Goal: Task Accomplishment & Management: Manage account settings

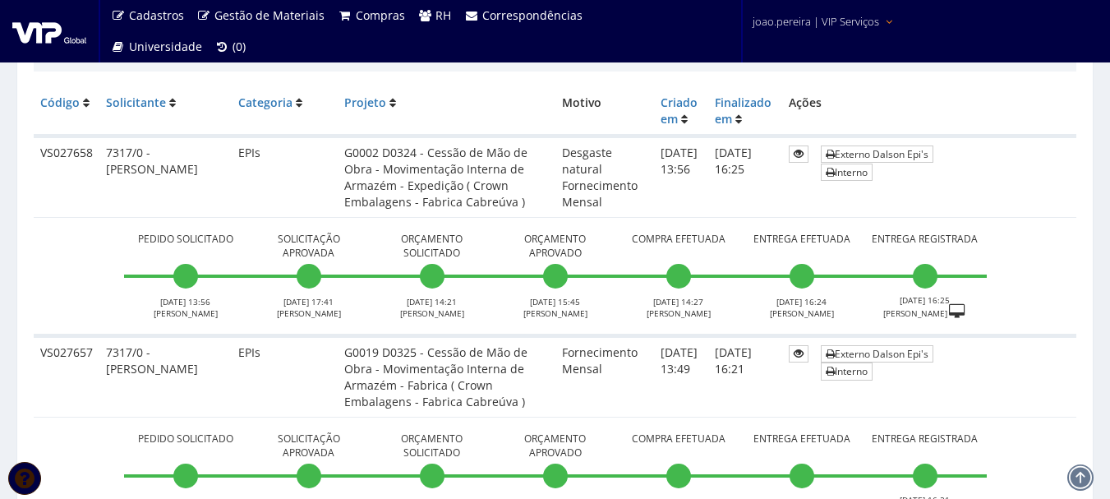
scroll to position [411, 0]
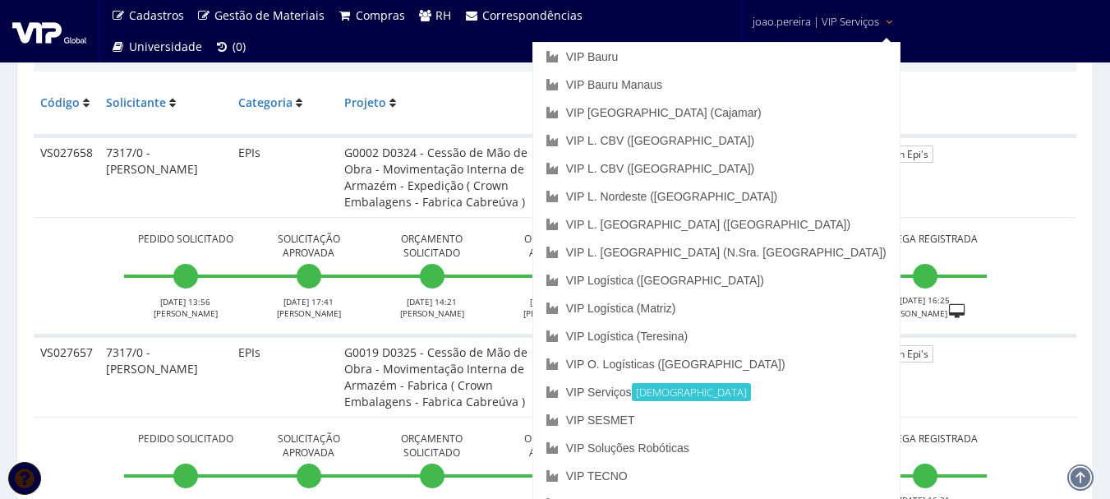
click at [823, 16] on span "joao.pereira | VIP Serviços" at bounding box center [815, 21] width 126 height 16
click at [744, 53] on link "VIP Bauru" at bounding box center [716, 57] width 366 height 28
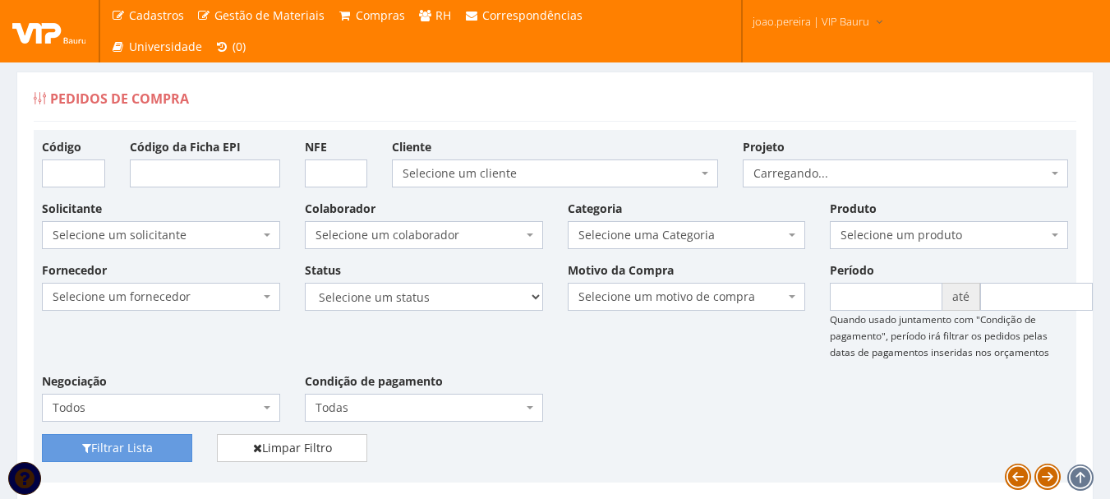
click at [757, 402] on div "Fornecedor Selecione um fornecedor ******** ******** 1000 MARCAS BRASIL 123 MIL…" at bounding box center [555, 347] width 1050 height 172
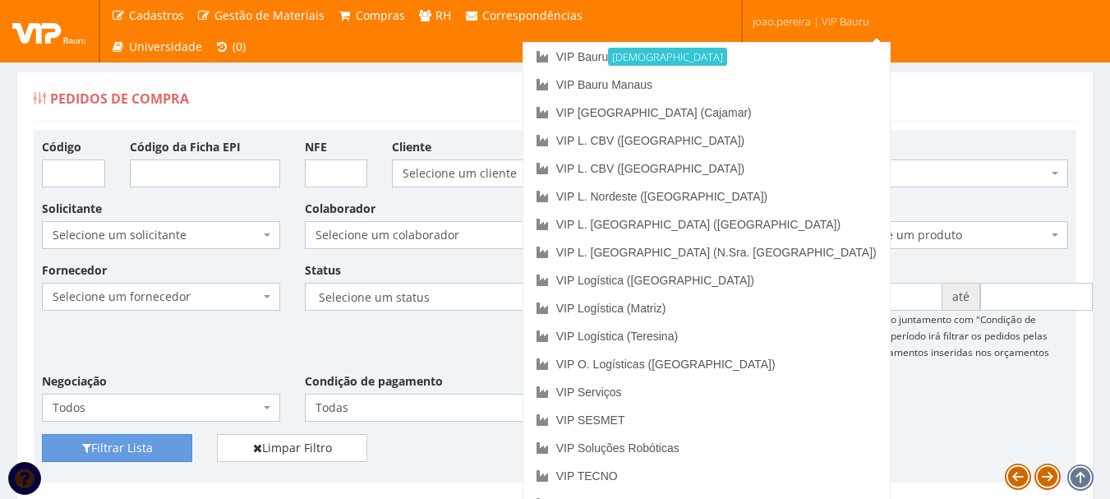
click at [825, 21] on span "joao.pereira | VIP Bauru" at bounding box center [810, 21] width 117 height 16
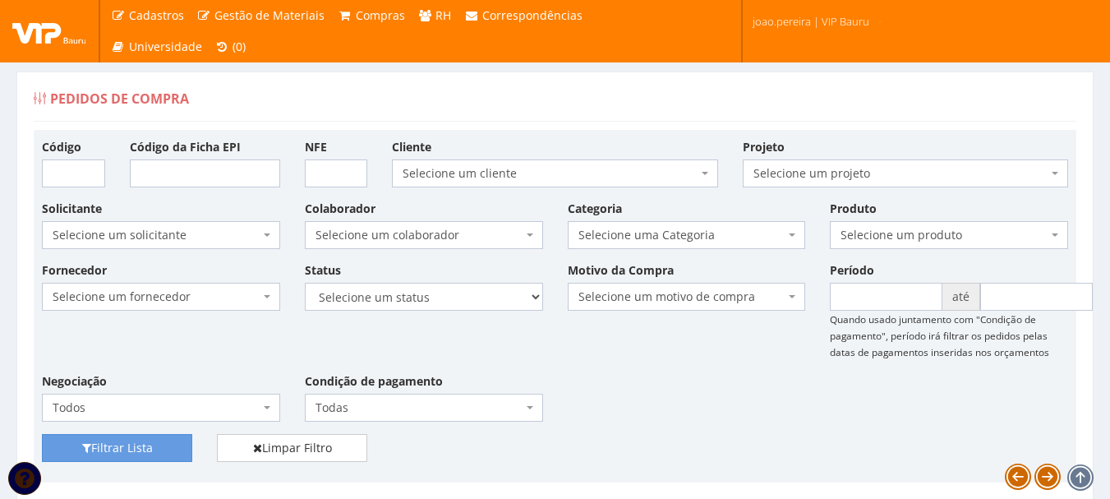
click at [825, 21] on span "joao.pereira | VIP Bauru" at bounding box center [810, 21] width 117 height 16
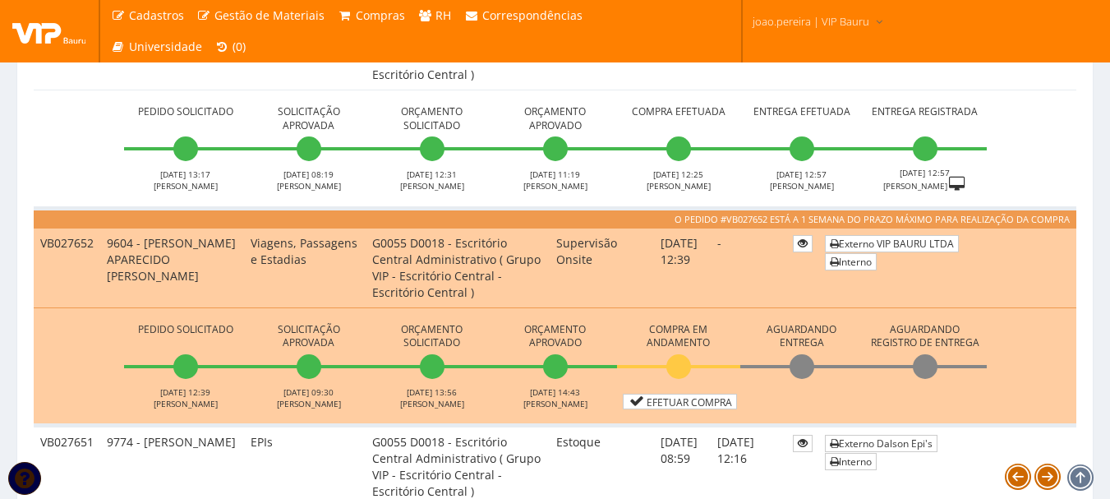
scroll to position [739, 0]
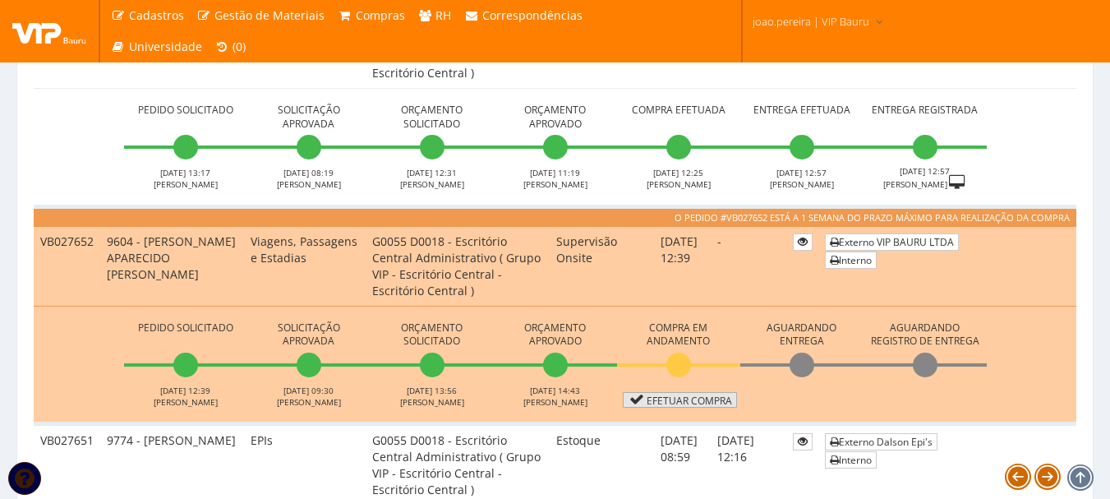
click at [691, 402] on link "Efetuar Compra" at bounding box center [680, 400] width 114 height 16
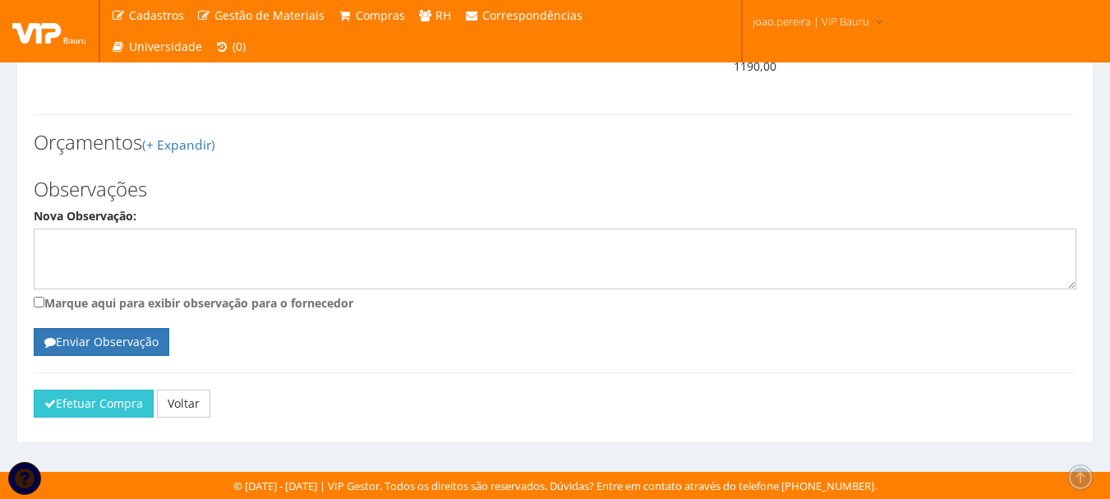
scroll to position [721, 0]
click at [90, 412] on button "Efetuar Compra" at bounding box center [94, 403] width 120 height 28
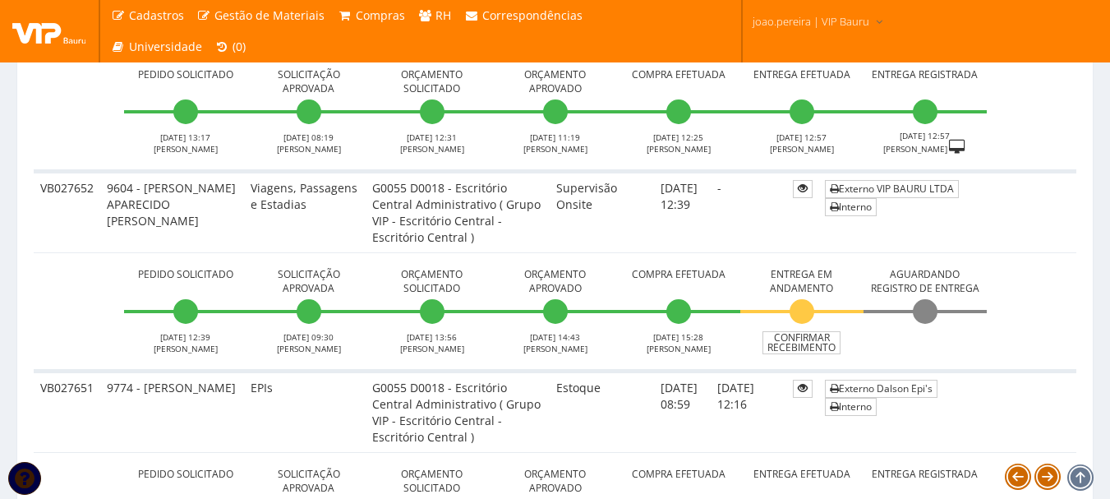
scroll to position [821, 0]
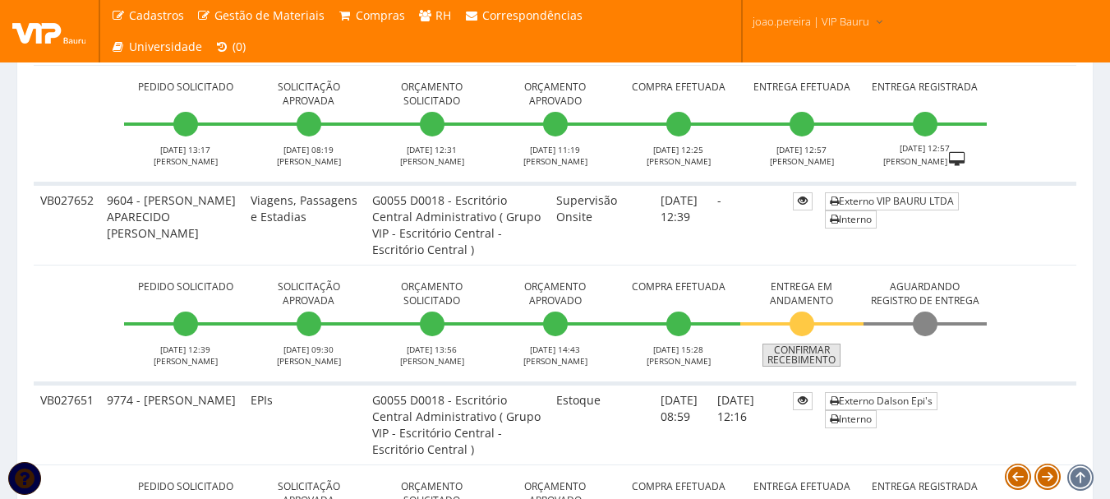
click at [809, 355] on link "Confirmar Recebimento" at bounding box center [801, 354] width 78 height 23
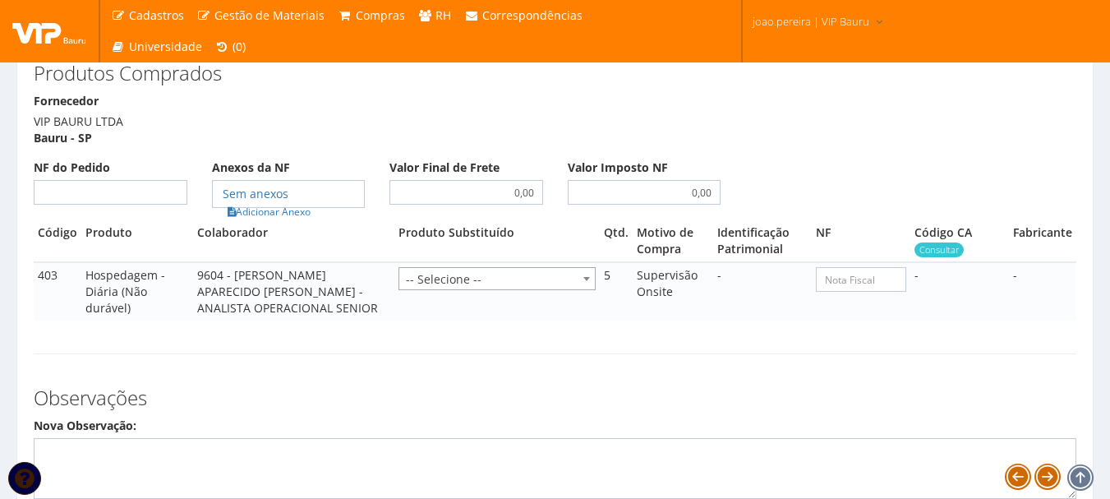
scroll to position [903, 0]
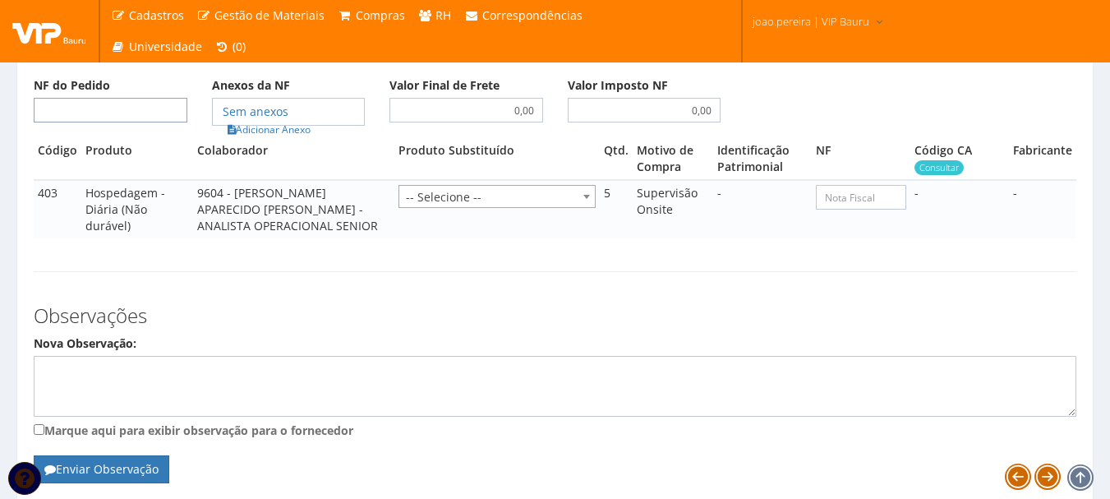
click at [120, 122] on input "NF do Pedido" at bounding box center [111, 110] width 154 height 25
type input "00"
click at [264, 138] on link "Adicionar Anexo" at bounding box center [269, 129] width 93 height 17
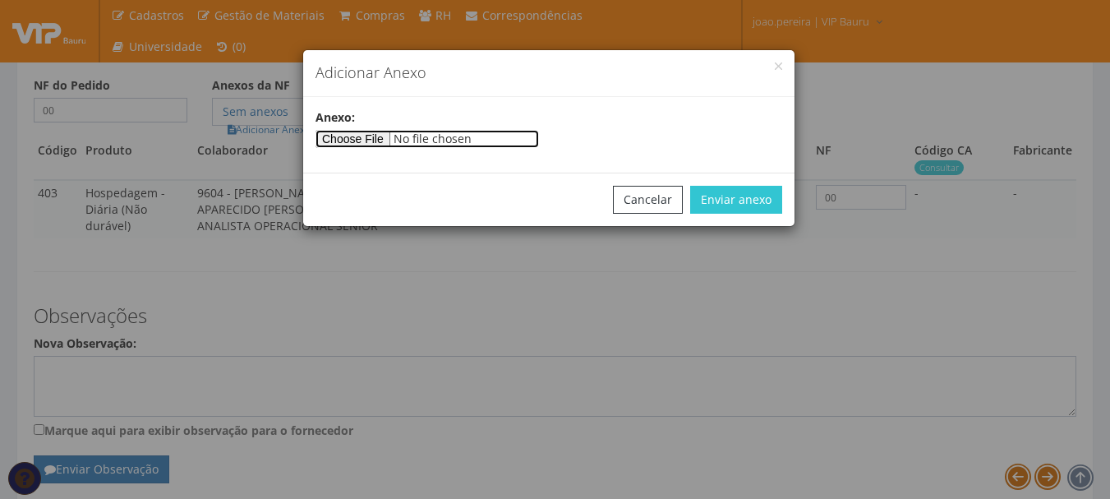
click at [399, 141] on input"] "file" at bounding box center [426, 139] width 223 height 18
type input"] "C:\fakepath\PEDIDOS SEM NOTA FISCAL Mister Beef.docx"
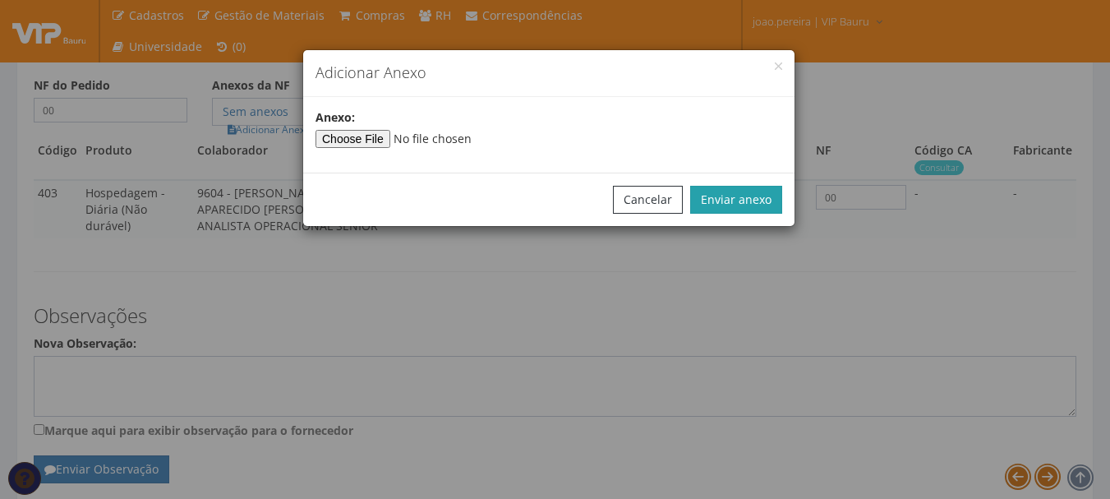
click at [754, 191] on button "Enviar anexo" at bounding box center [736, 200] width 92 height 28
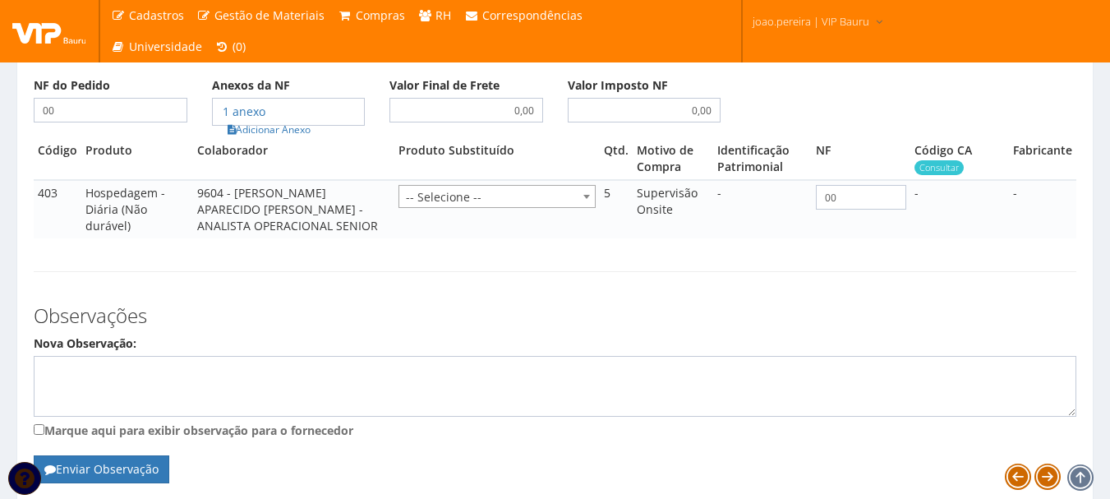
scroll to position [1064, 0]
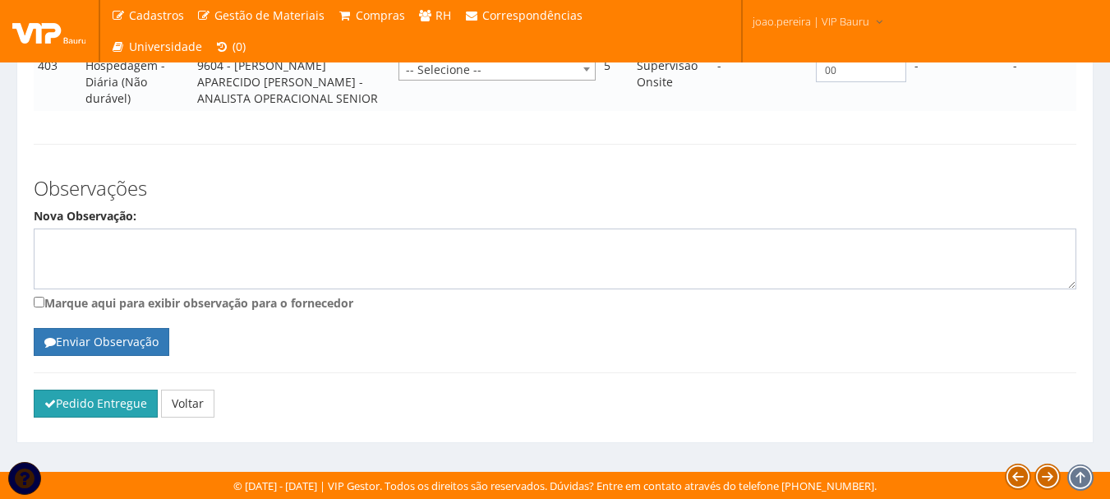
click at [68, 403] on button "Pedido Entregue" at bounding box center [96, 403] width 124 height 28
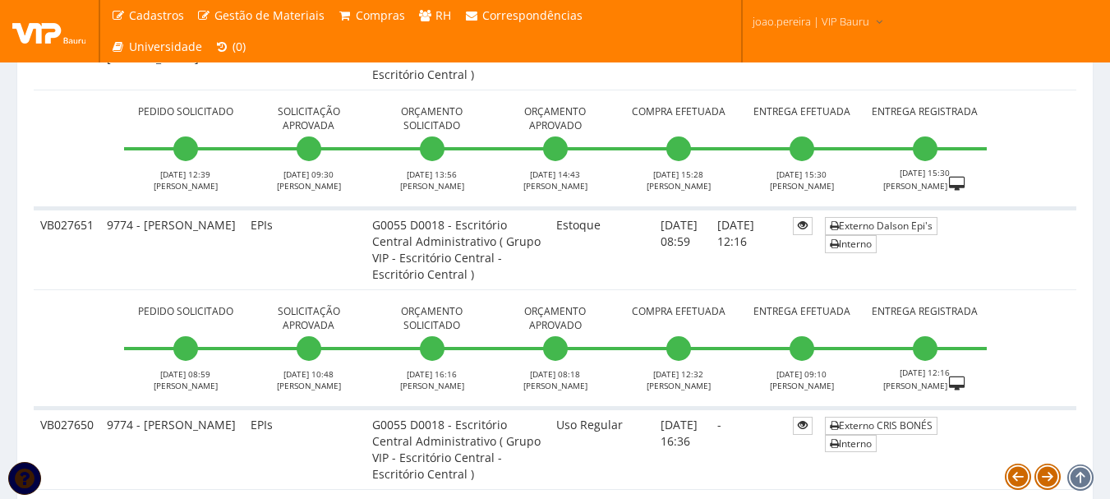
scroll to position [986, 0]
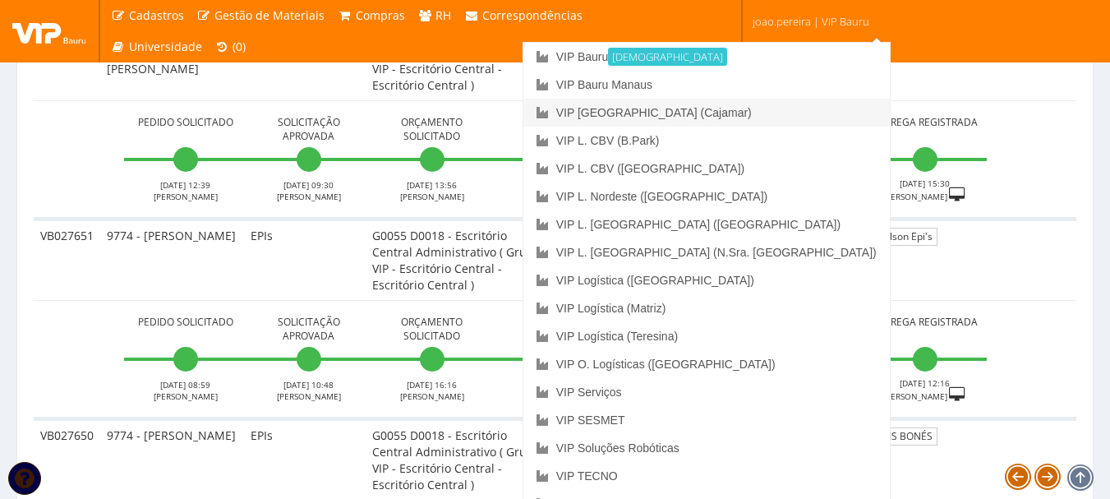
click at [774, 113] on link "VIP [GEOGRAPHIC_DATA] (Cajamar)" at bounding box center [706, 113] width 366 height 28
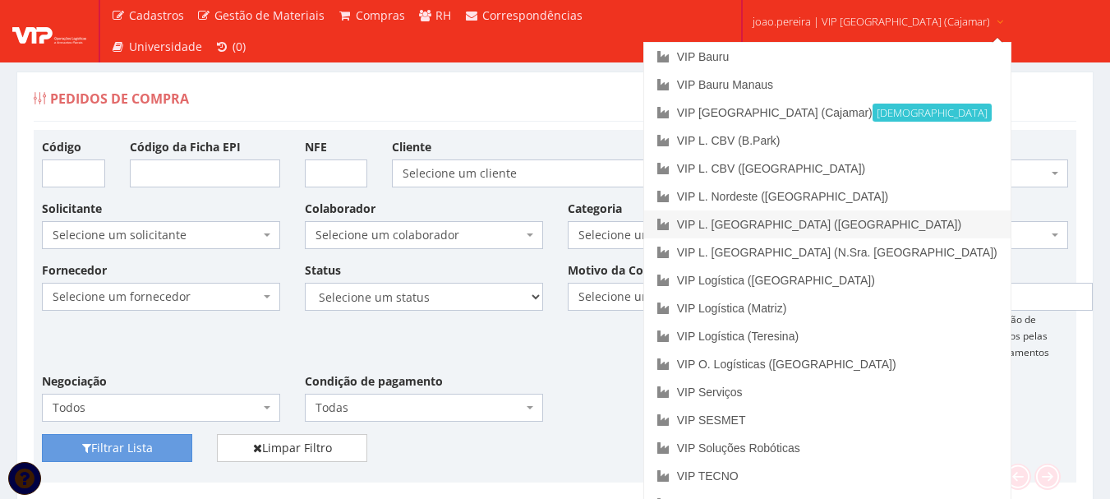
click at [828, 218] on link "VIP L. [GEOGRAPHIC_DATA] ([GEOGRAPHIC_DATA])" at bounding box center [827, 224] width 366 height 28
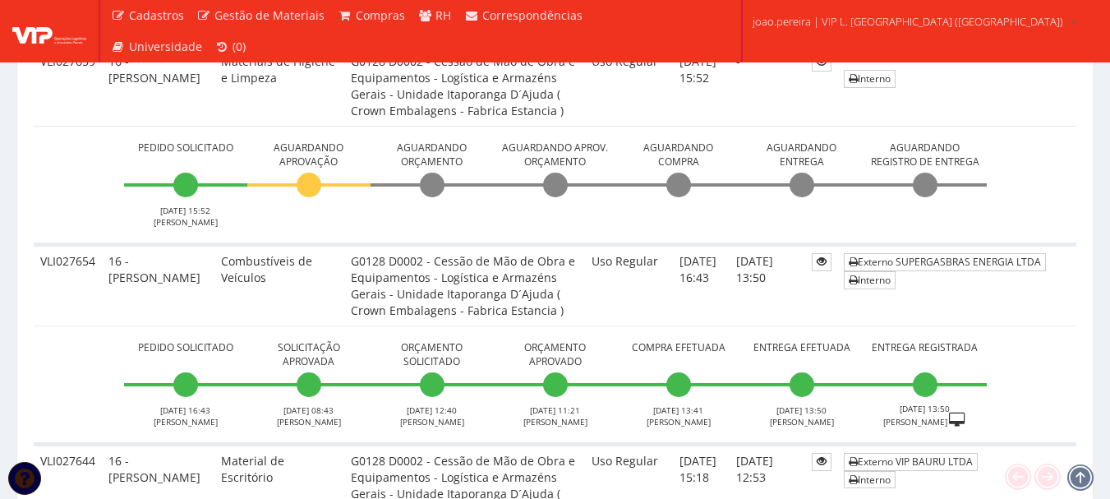
scroll to position [903, 0]
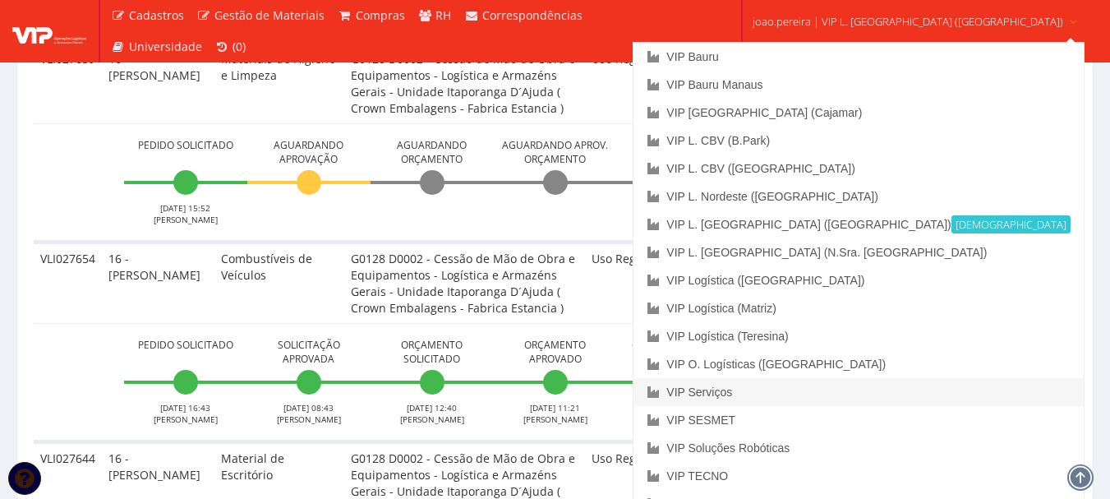
click at [821, 384] on link "VIP Serviços" at bounding box center [857, 392] width 449 height 28
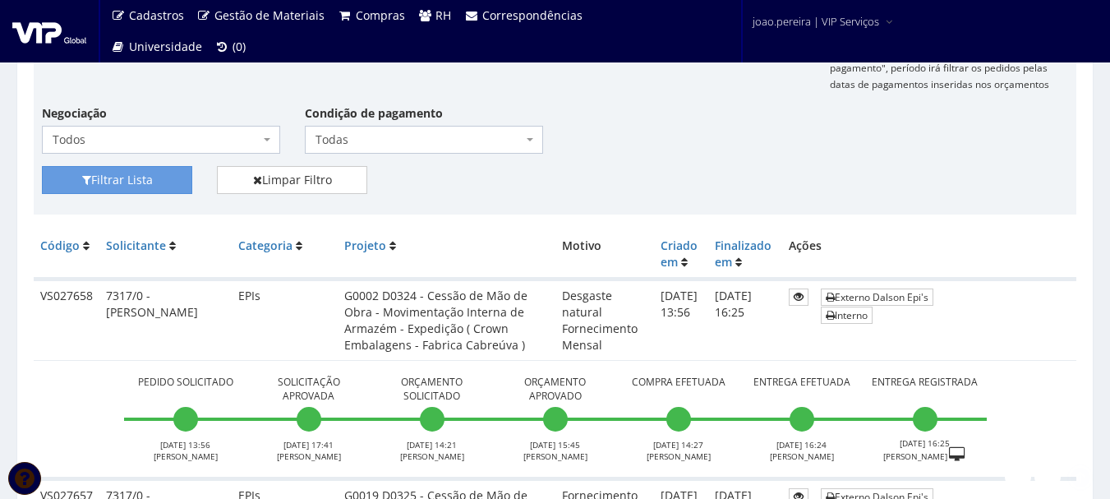
scroll to position [411, 0]
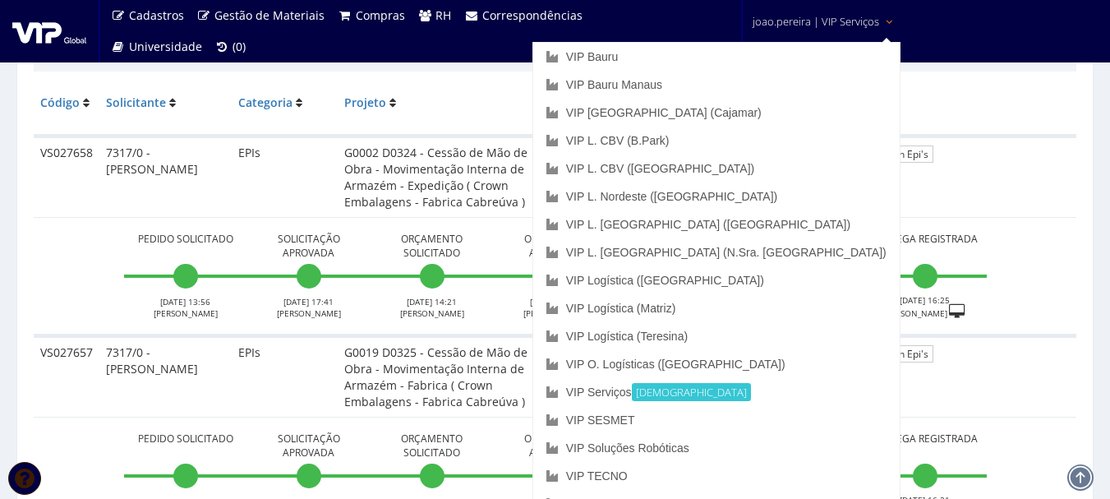
click at [823, 19] on span "joao.pereira | VIP Serviços" at bounding box center [815, 21] width 126 height 16
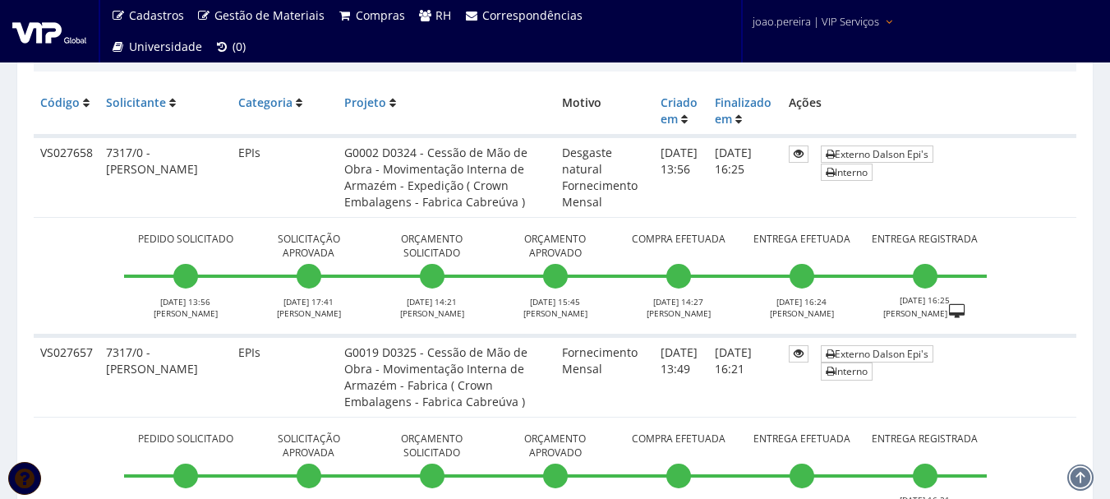
click at [822, 29] on span "joao.pereira | VIP Serviços" at bounding box center [815, 21] width 126 height 16
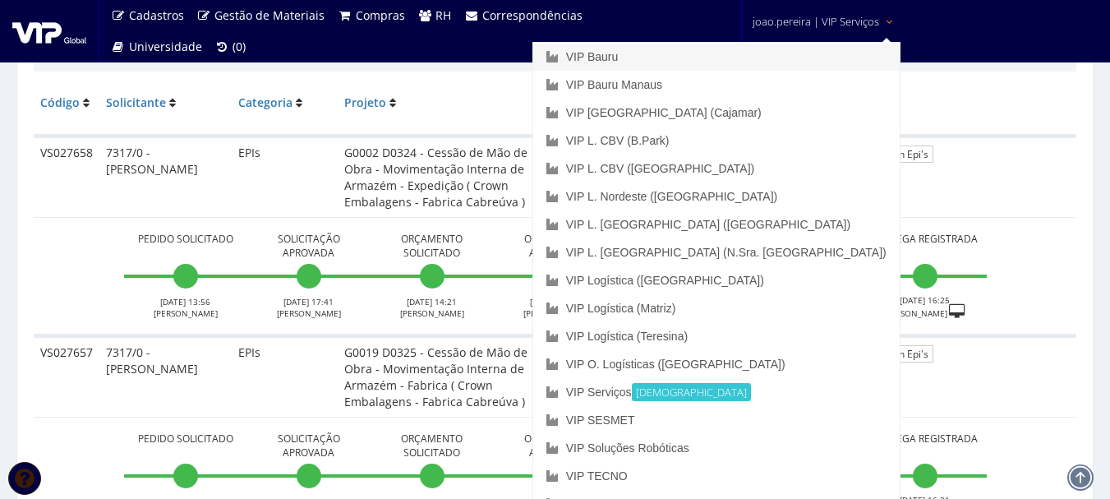
click at [754, 53] on link "VIP Bauru" at bounding box center [716, 57] width 366 height 28
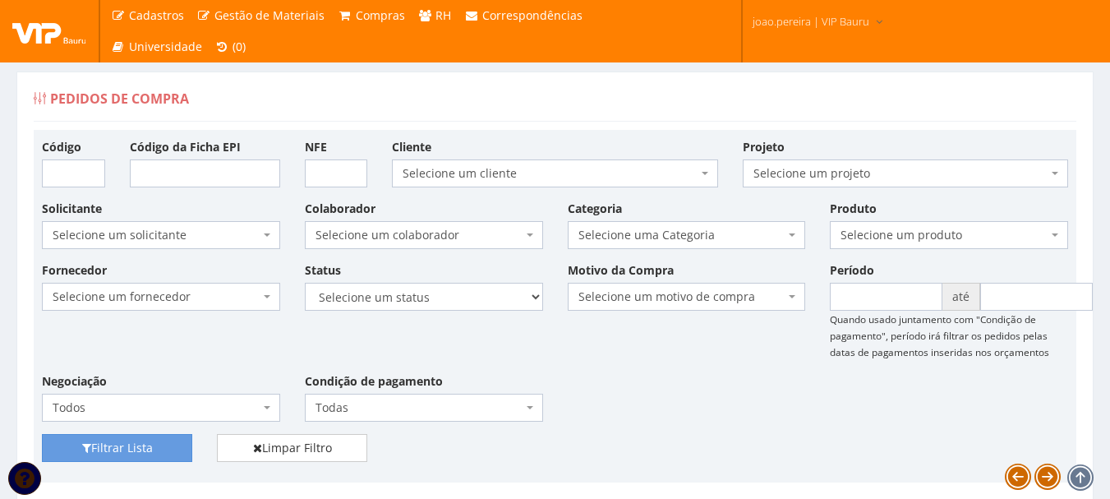
click at [907, 119] on div "Pedidos de Compra" at bounding box center [555, 101] width 1042 height 39
click at [749, 414] on div "Fornecedor Selecione um fornecedor ******** ******** 1000 MARCAS BRASIL 123 MIL…" at bounding box center [555, 347] width 1050 height 172
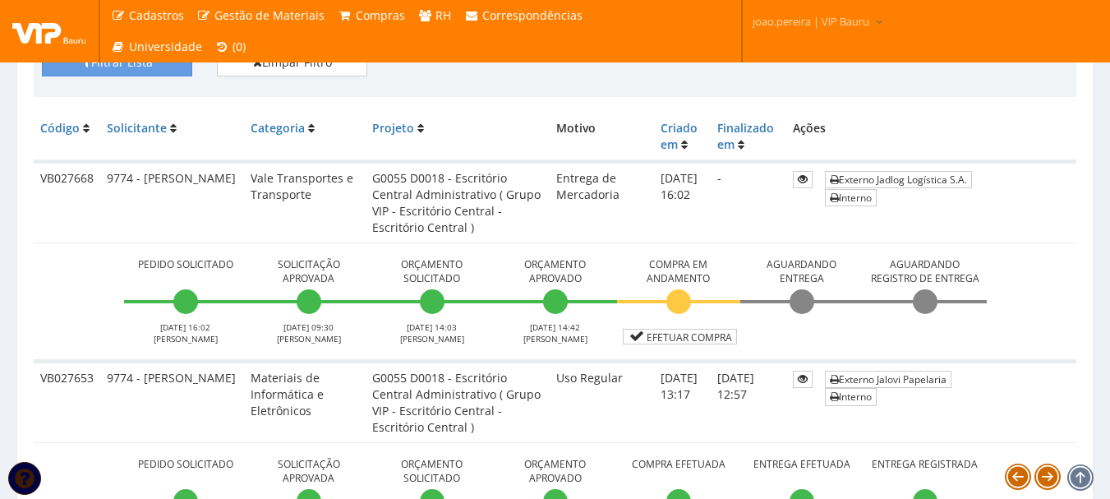
scroll to position [411, 0]
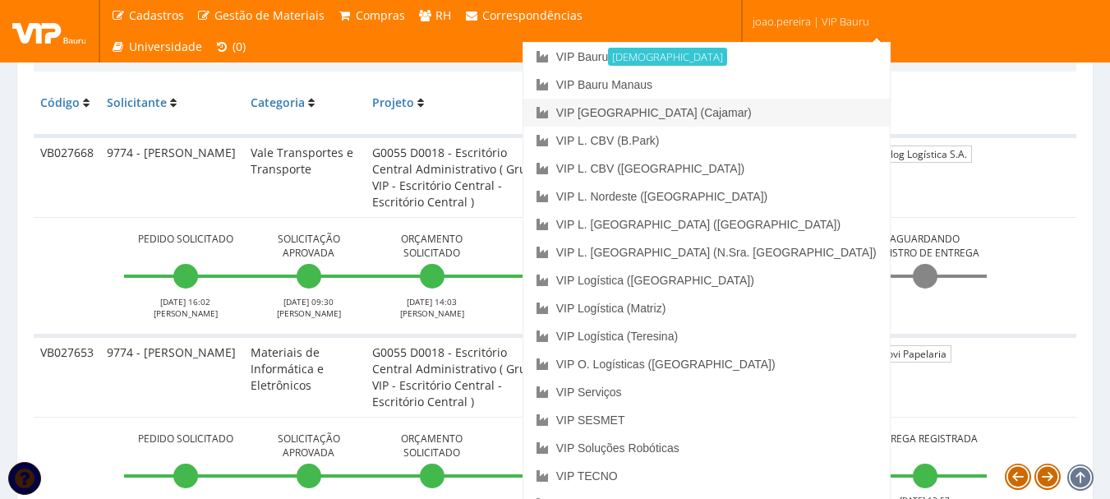
click at [778, 102] on link "VIP [GEOGRAPHIC_DATA] (Cajamar)" at bounding box center [706, 113] width 366 height 28
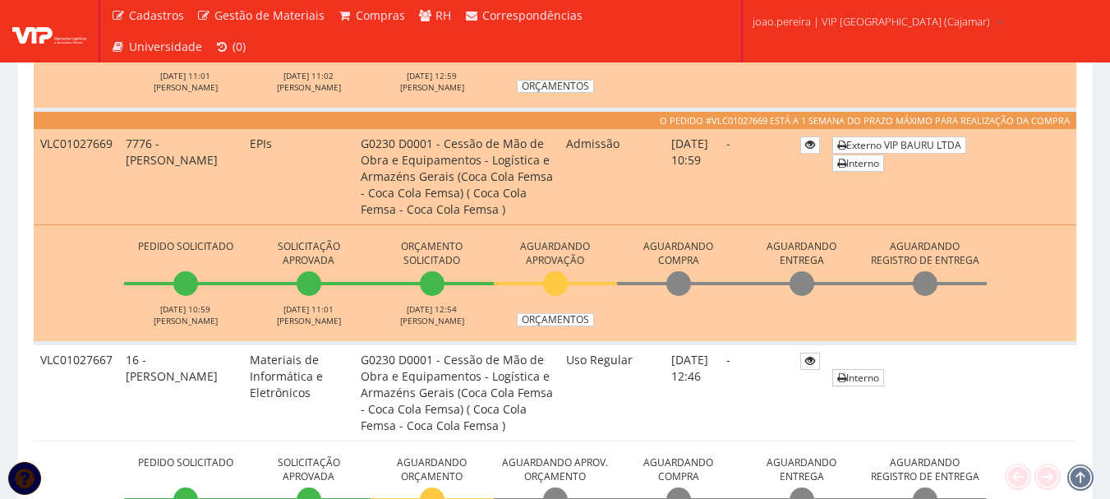
scroll to position [657, 0]
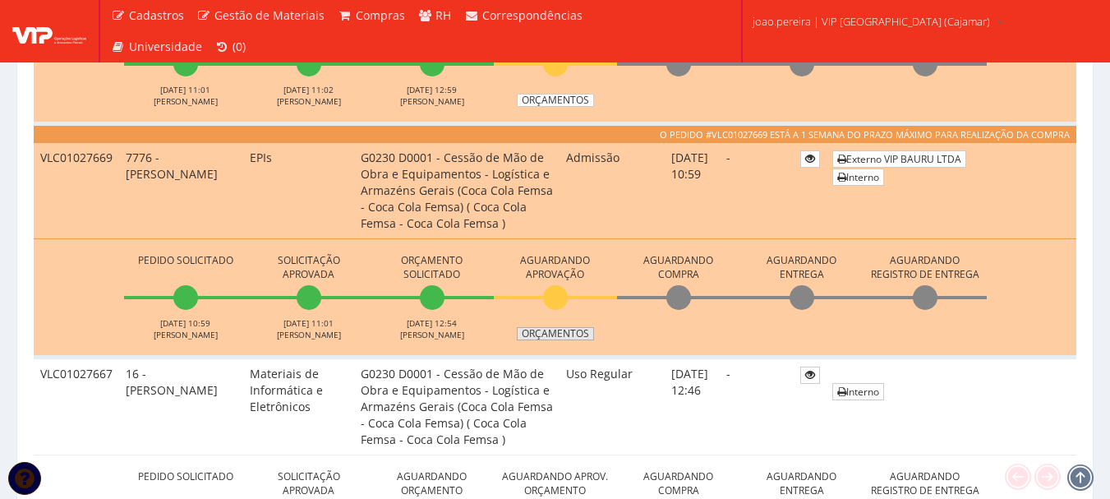
click at [570, 330] on link "Orçamentos" at bounding box center [555, 333] width 77 height 13
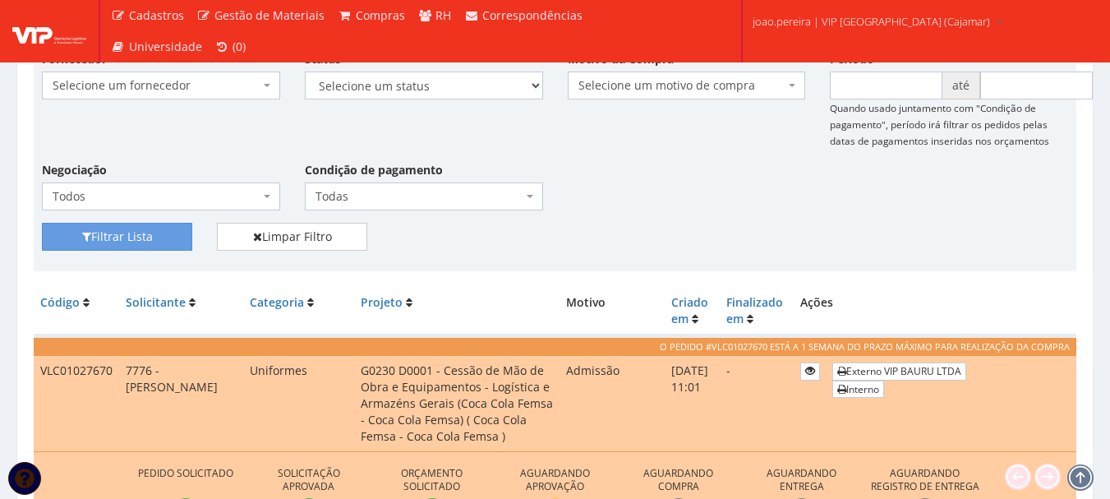
scroll to position [0, 0]
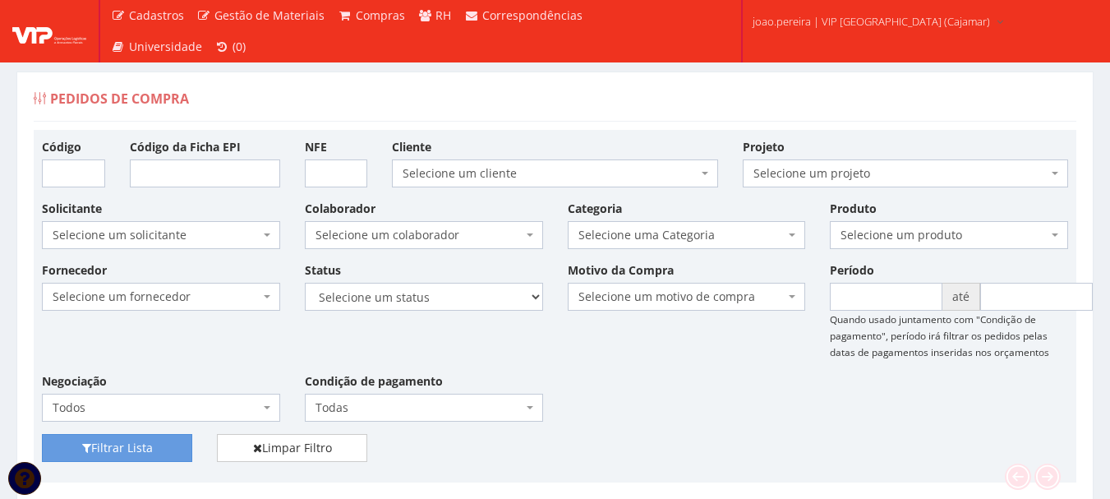
click at [457, 347] on div "Fornecedor Selecione um fornecedor ******** ******** 1000 MARCAS [GEOGRAPHIC_DA…" at bounding box center [555, 347] width 1050 height 172
click at [592, 359] on div "Fornecedor Selecione um fornecedor ******** ******** 1000 MARCAS [GEOGRAPHIC_DA…" at bounding box center [555, 347] width 1050 height 172
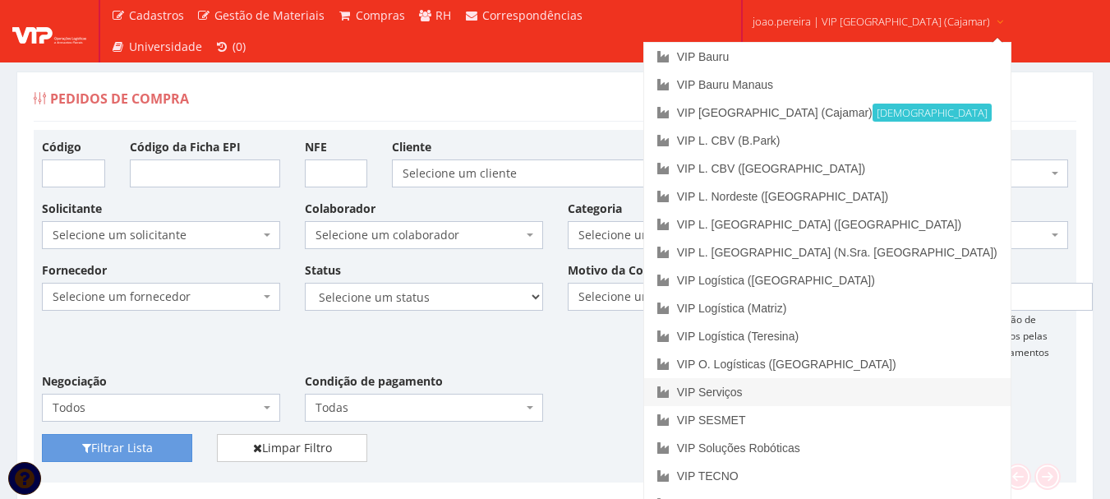
click at [793, 394] on link "VIP Serviços" at bounding box center [827, 392] width 366 height 28
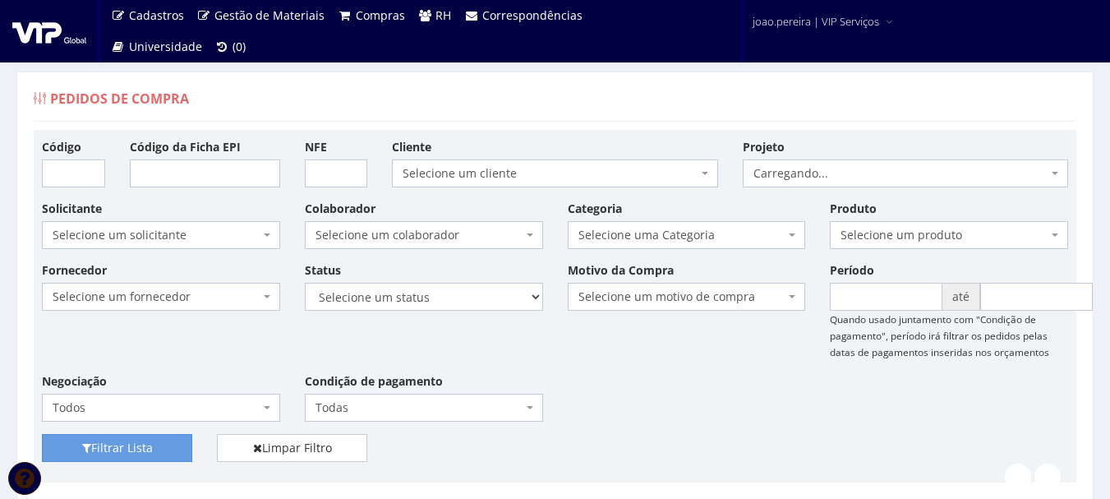
scroll to position [246, 0]
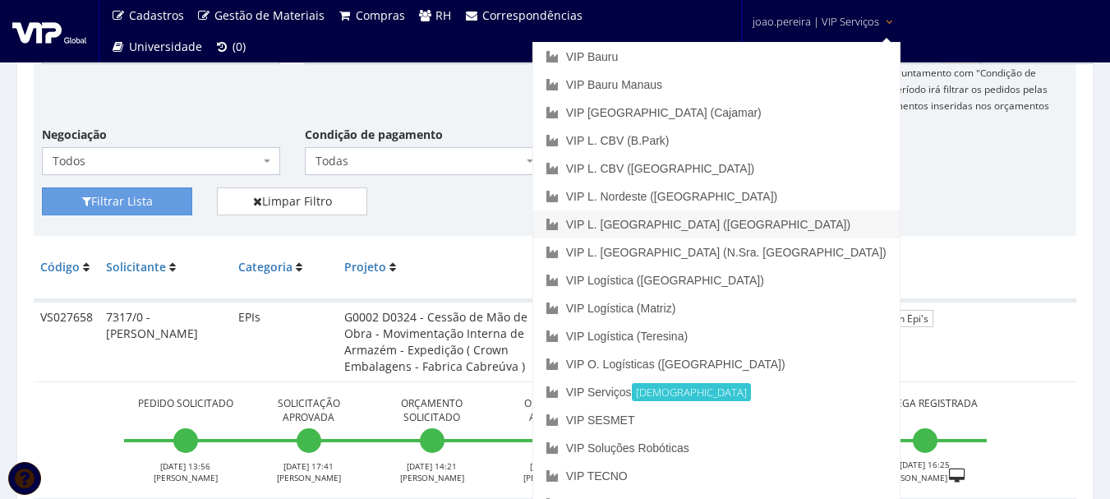
click at [772, 220] on link "VIP L. [GEOGRAPHIC_DATA] ([GEOGRAPHIC_DATA])" at bounding box center [716, 224] width 366 height 28
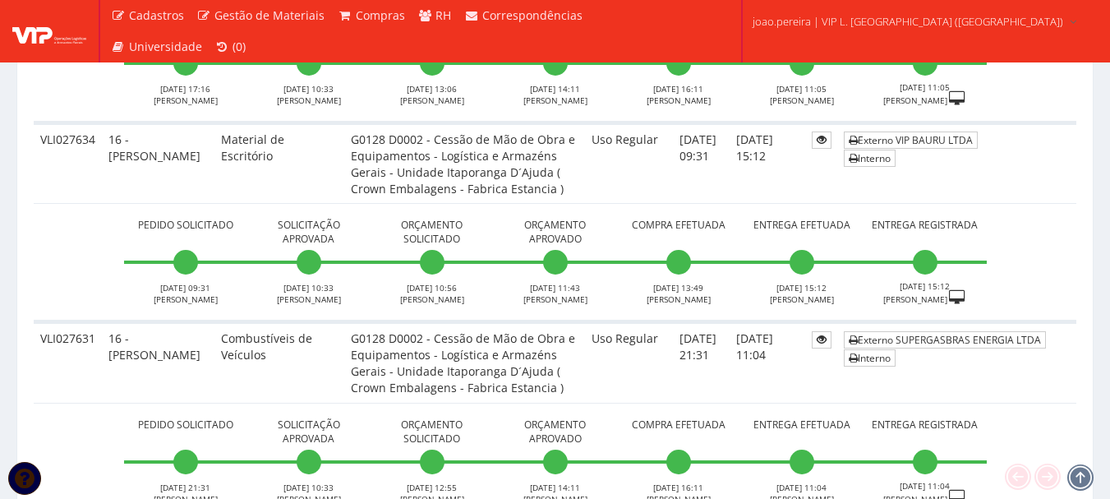
scroll to position [1478, 0]
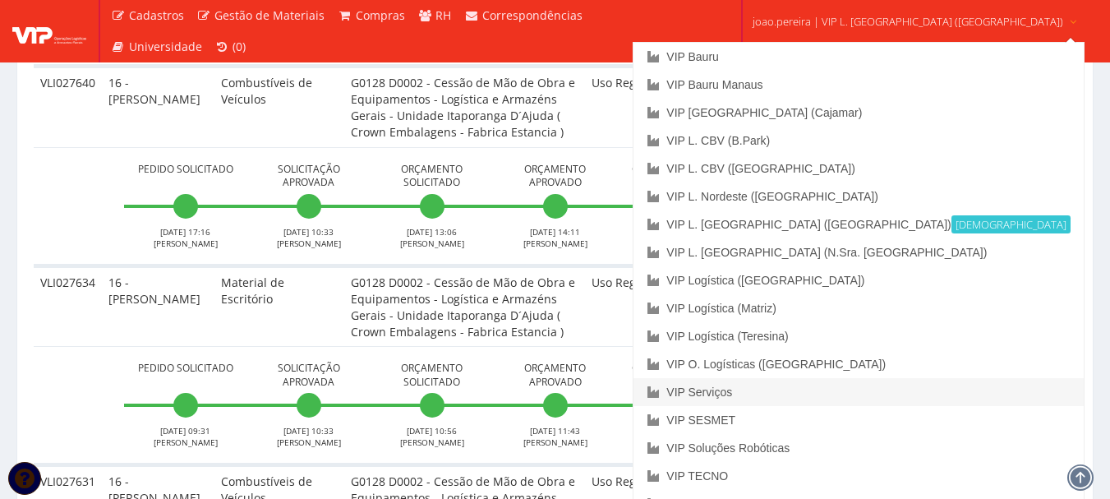
click at [814, 395] on link "VIP Serviços" at bounding box center [857, 392] width 449 height 28
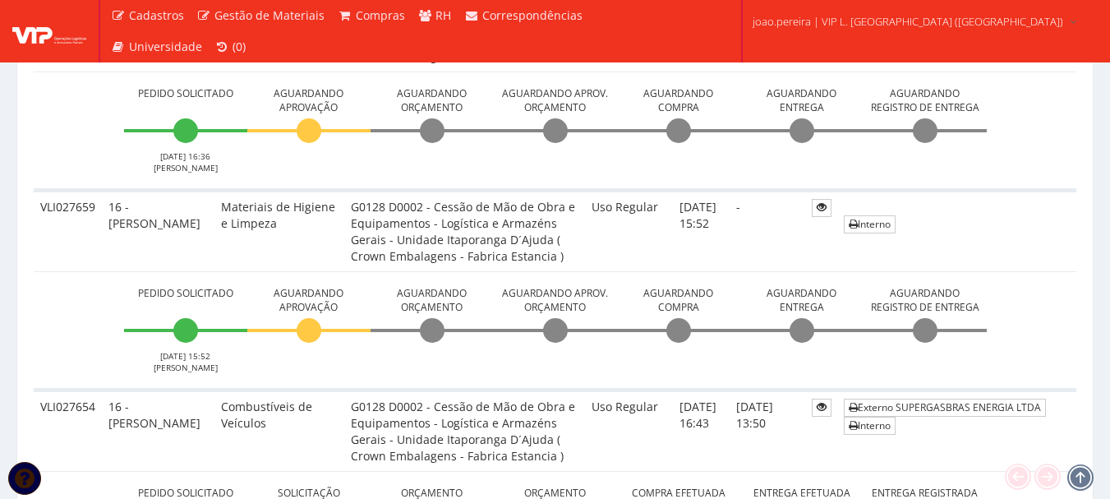
scroll to position [657, 0]
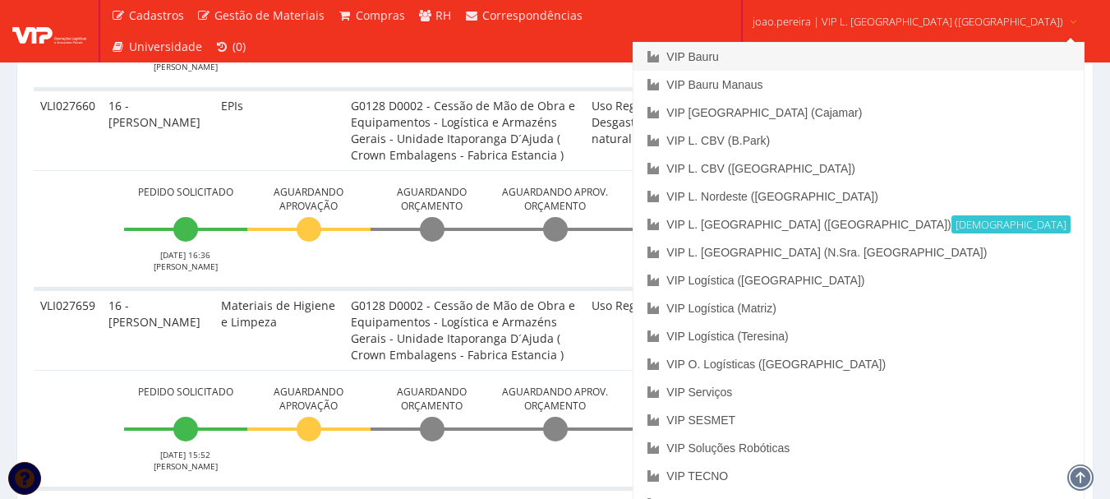
click at [800, 63] on link "VIP Bauru" at bounding box center [857, 57] width 449 height 28
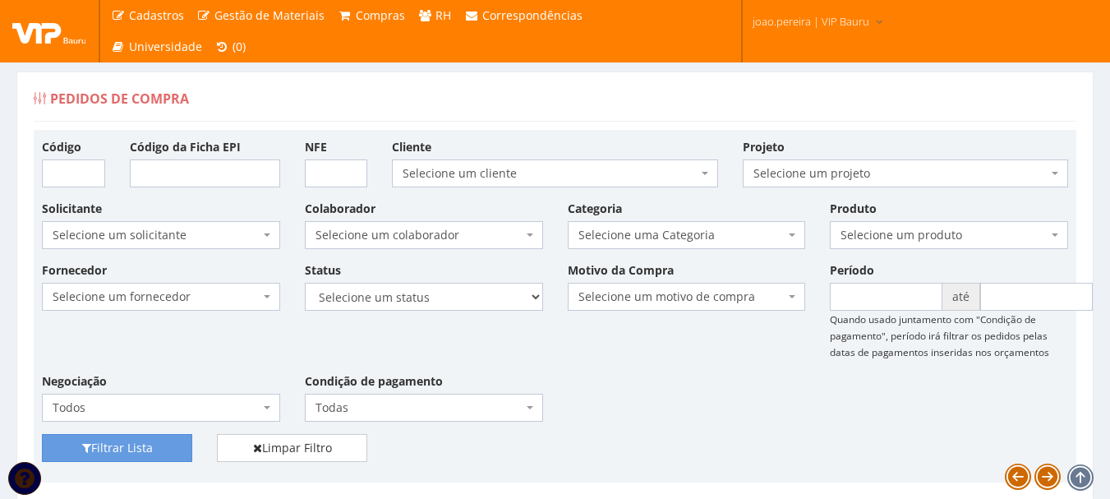
click at [751, 398] on div "Fornecedor Selecione um fornecedor ******** ******** 1000 MARCAS [GEOGRAPHIC_DA…" at bounding box center [555, 347] width 1050 height 172
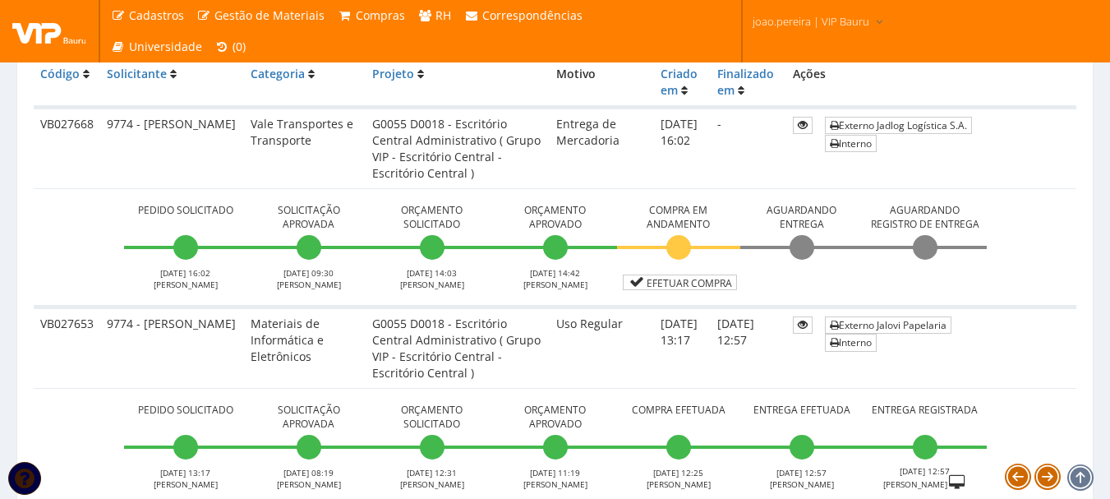
scroll to position [411, 0]
